Goal: Check status: Check status

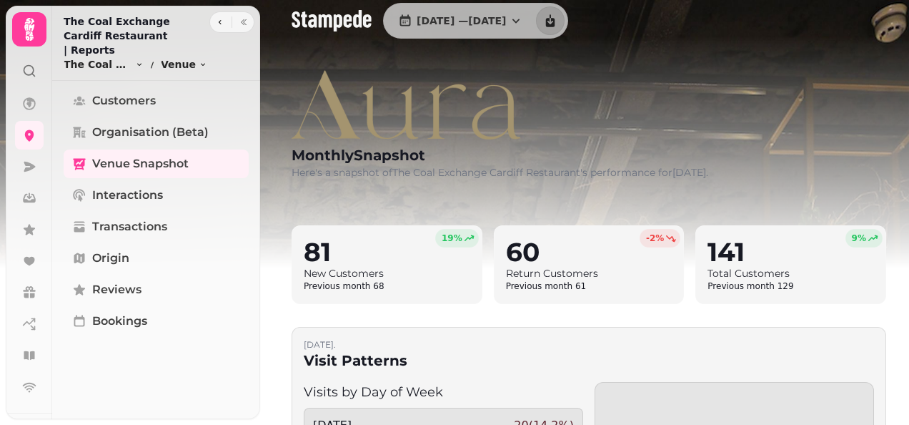
click at [322, 256] on h2 "81" at bounding box center [387, 251] width 167 height 29
click at [902, 111] on img at bounding box center [454, 178] width 909 height 357
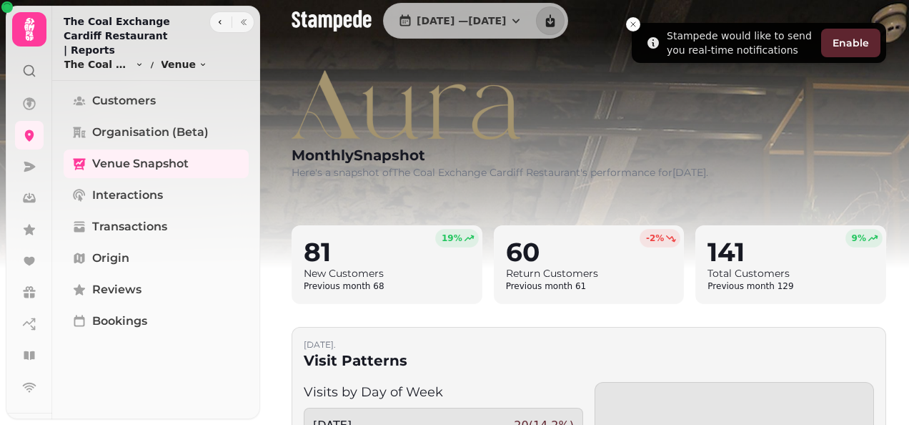
click at [703, 50] on div "monthly Snapshot Here's a snapshot of The Coal Exchange Cardiff Restaurant 's p…" at bounding box center [589, 125] width 641 height 178
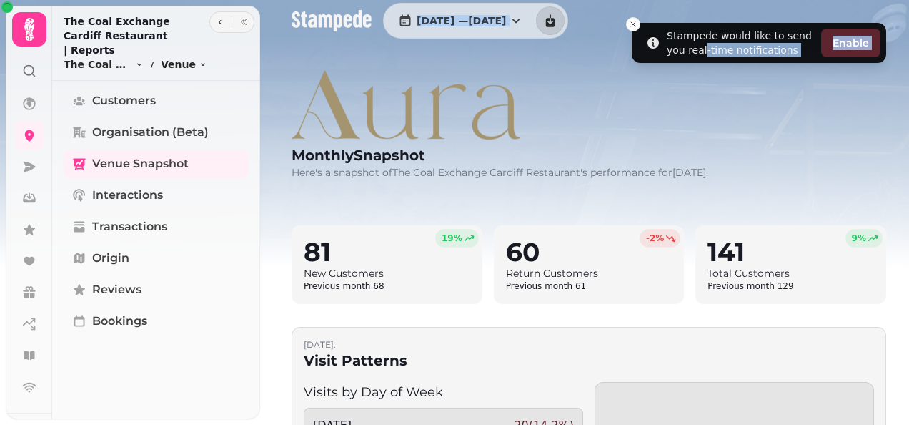
click at [703, 50] on div "Stampede would like to send you real-time notifications Enable [DATE] — [DATE] …" at bounding box center [454, 212] width 909 height 425
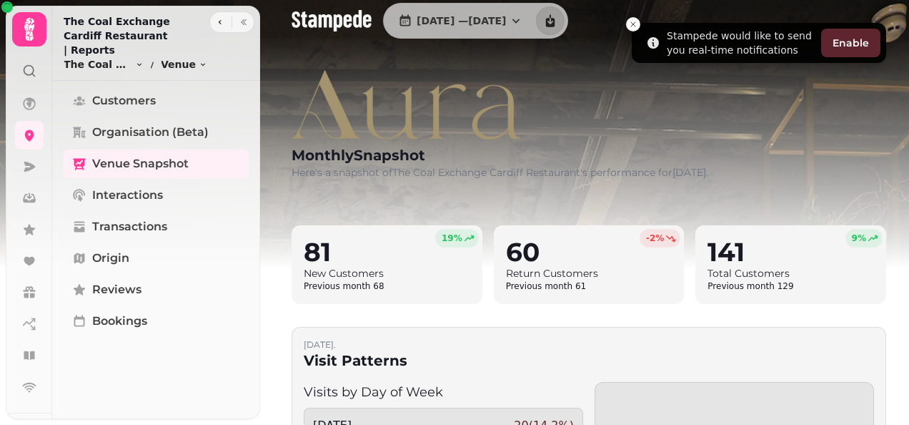
drag, startPoint x: 703, startPoint y: 50, endPoint x: 699, endPoint y: 108, distance: 58.0
click at [699, 108] on div "monthly Snapshot Here's a snapshot of The Coal Exchange Cardiff Restaurant 's p…" at bounding box center [500, 124] width 417 height 109
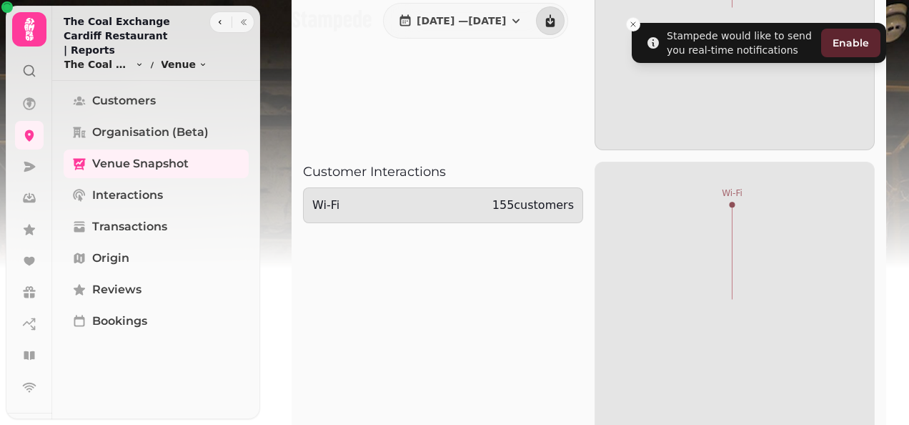
scroll to position [1734, 0]
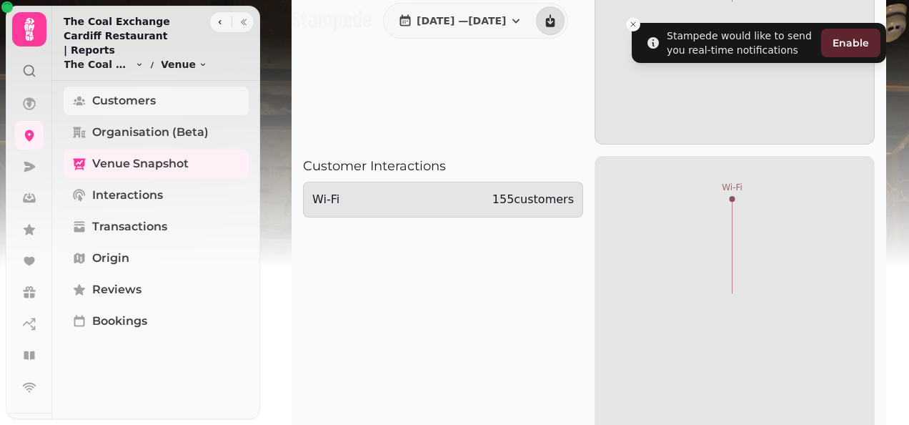
click at [137, 92] on span "Customers" at bounding box center [124, 100] width 64 height 17
